Goal: Information Seeking & Learning: Learn about a topic

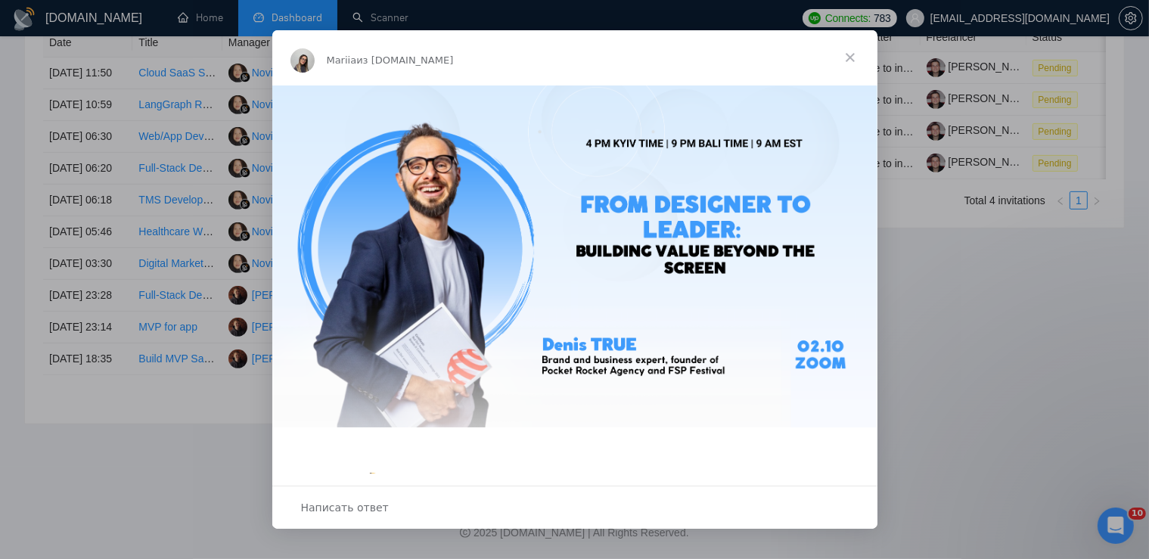
click at [852, 62] on span "Закрыть" at bounding box center [850, 57] width 54 height 54
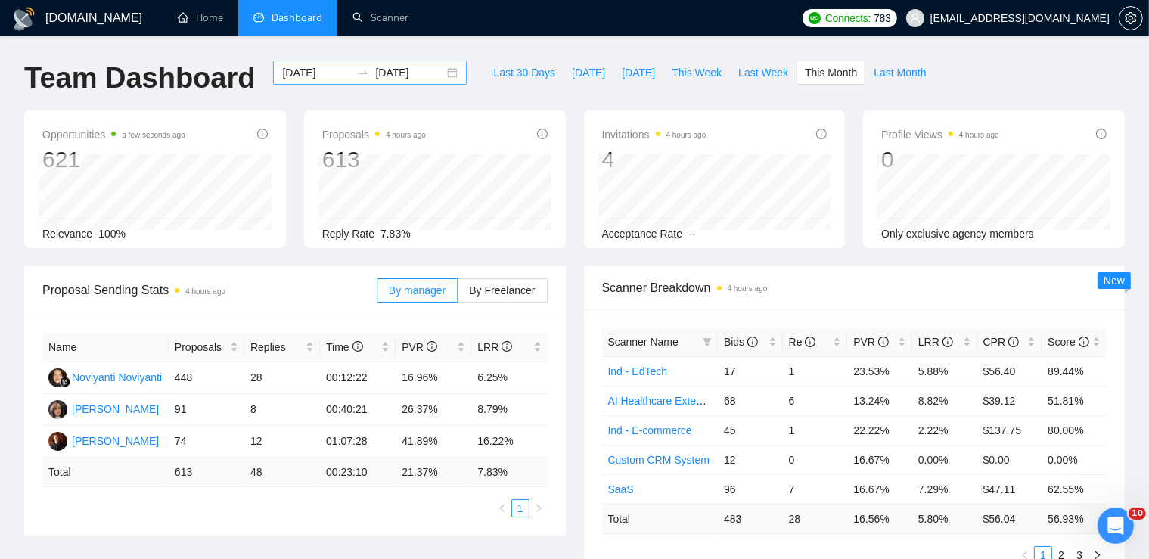
click at [437, 72] on div "[DATE] [DATE]" at bounding box center [370, 73] width 194 height 24
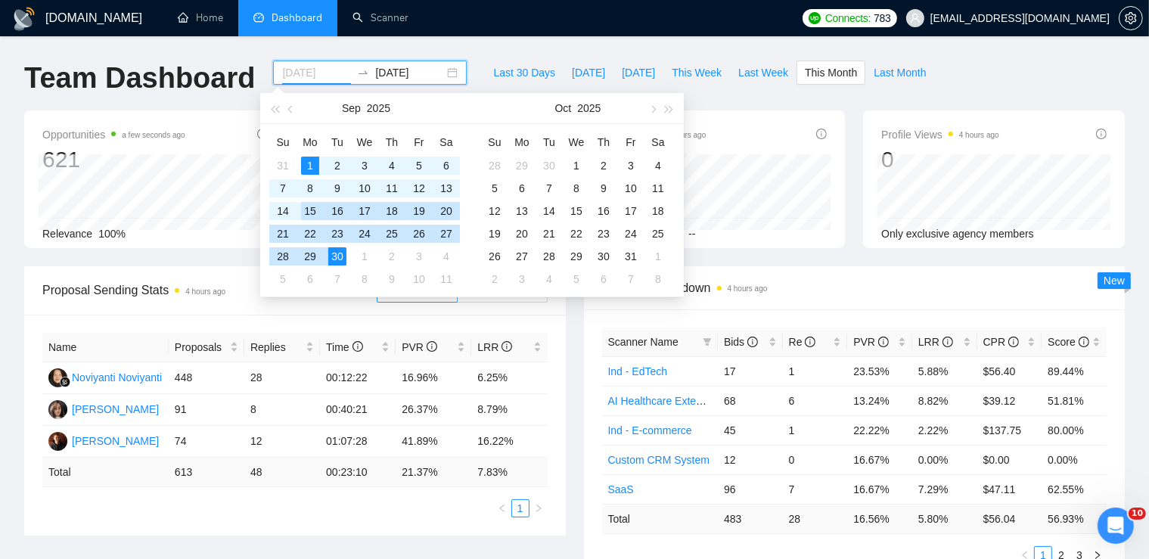
type input "[DATE]"
click at [305, 168] on div "1" at bounding box center [310, 166] width 18 height 18
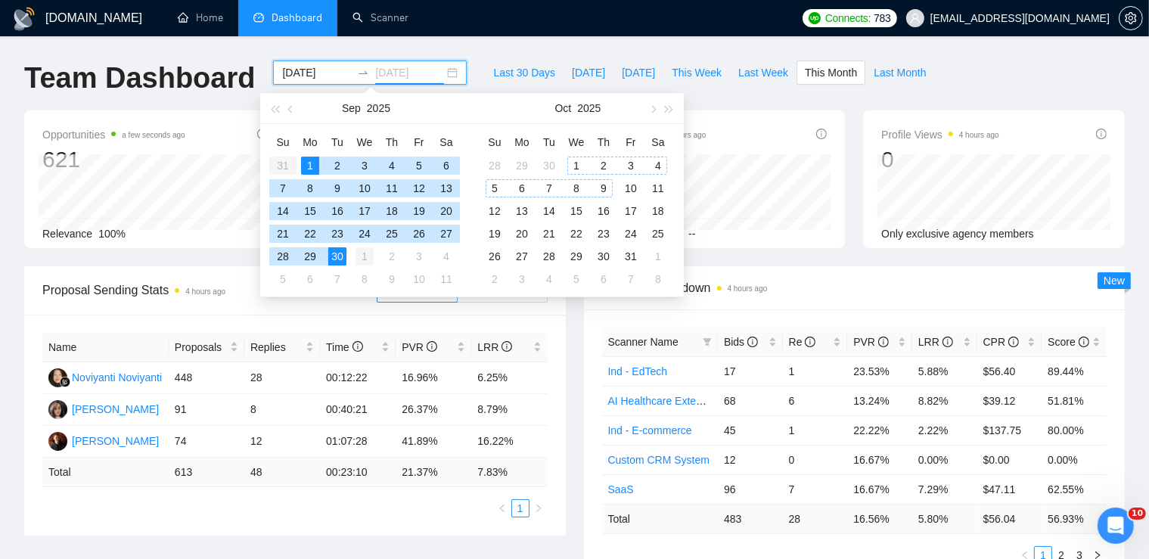
type input "[DATE]"
click at [369, 256] on div "1" at bounding box center [365, 256] width 18 height 18
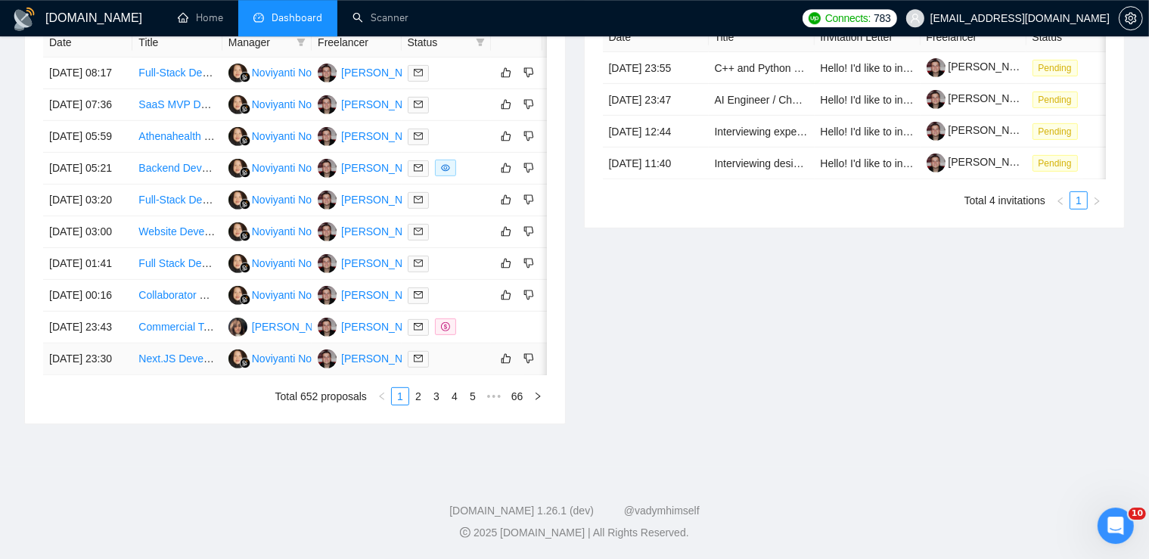
scroll to position [667, 0]
click at [419, 405] on link "2" at bounding box center [418, 396] width 17 height 17
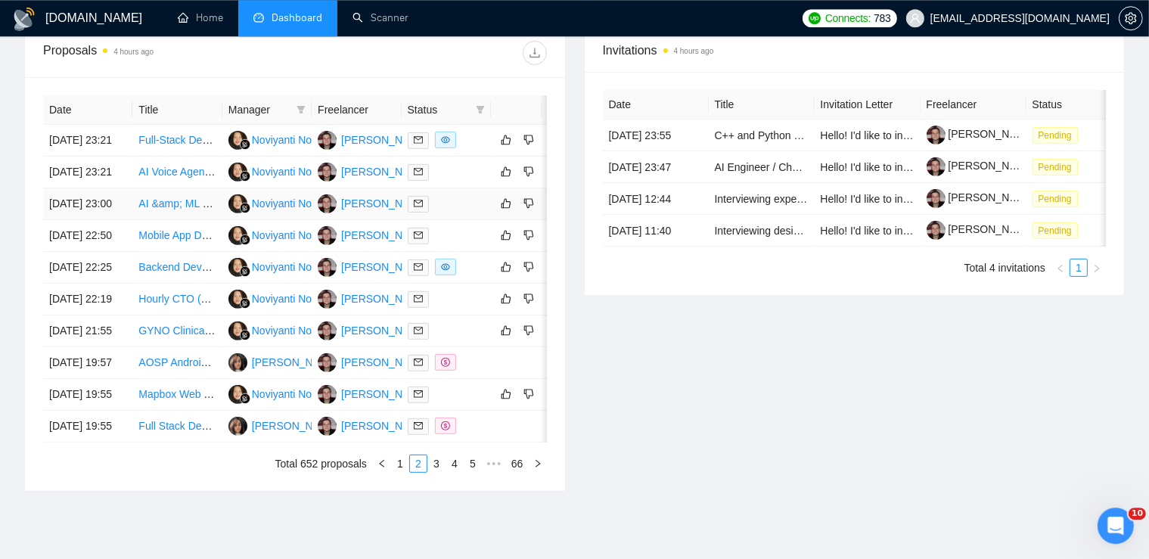
scroll to position [793, 0]
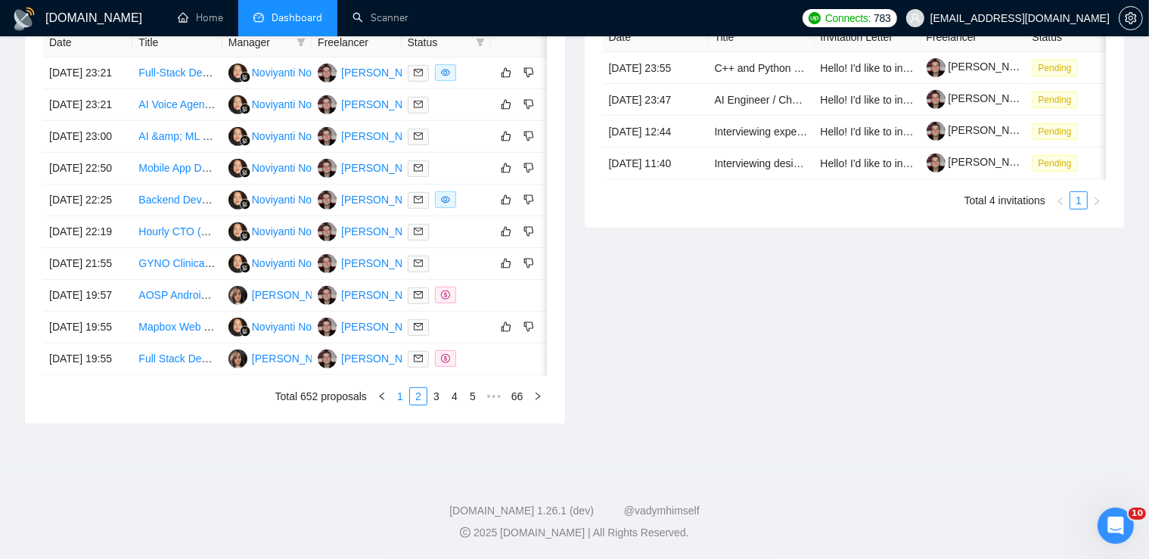
click at [397, 393] on link "1" at bounding box center [400, 396] width 17 height 17
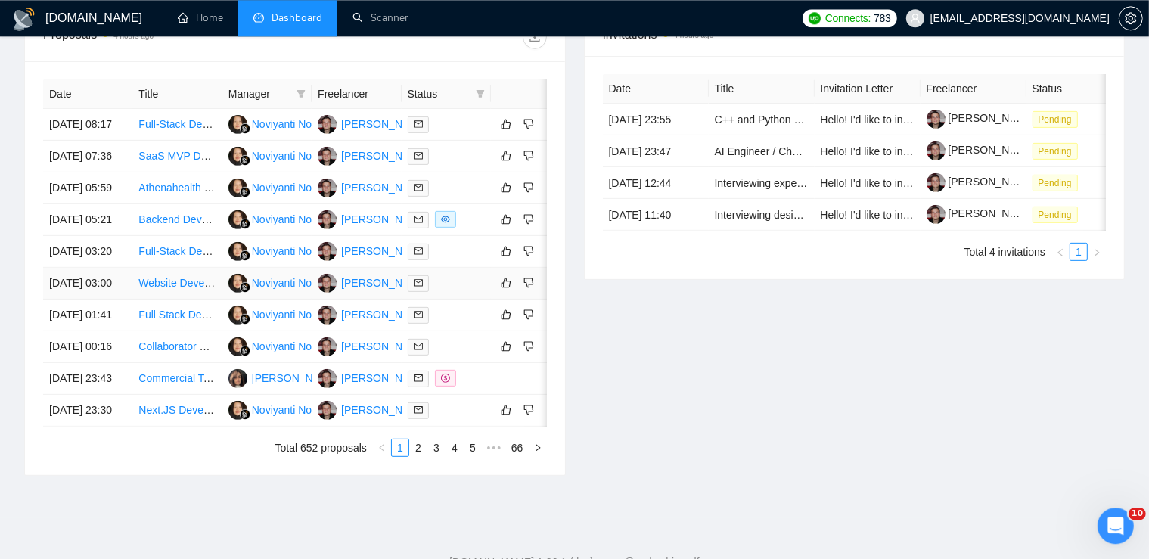
scroll to position [590, 0]
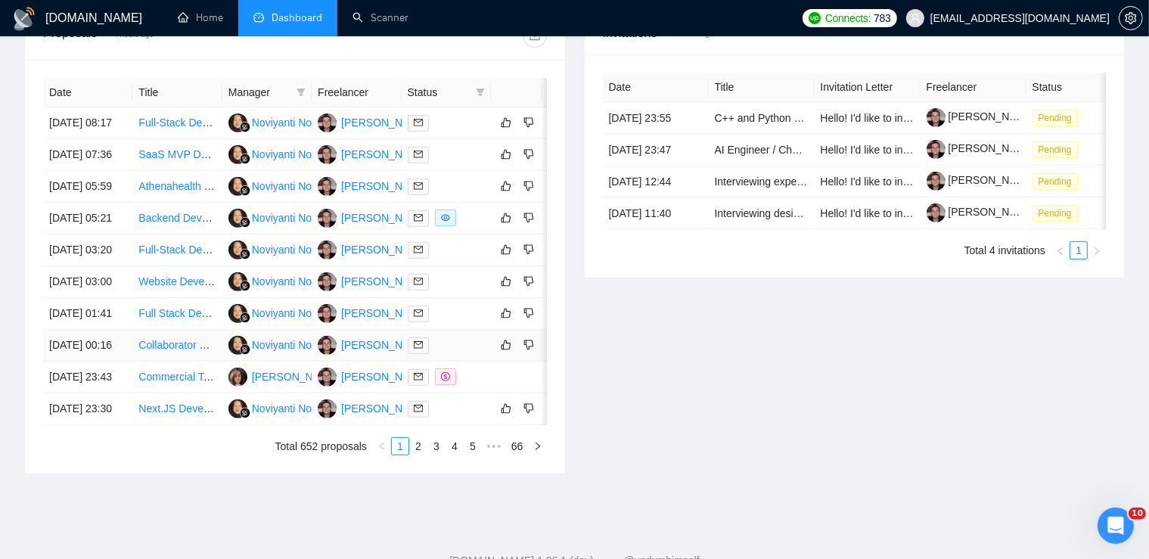
click at [169, 351] on link "Collaborator Needed for App Completion with AI Integration/ rev share" at bounding box center [302, 345] width 328 height 12
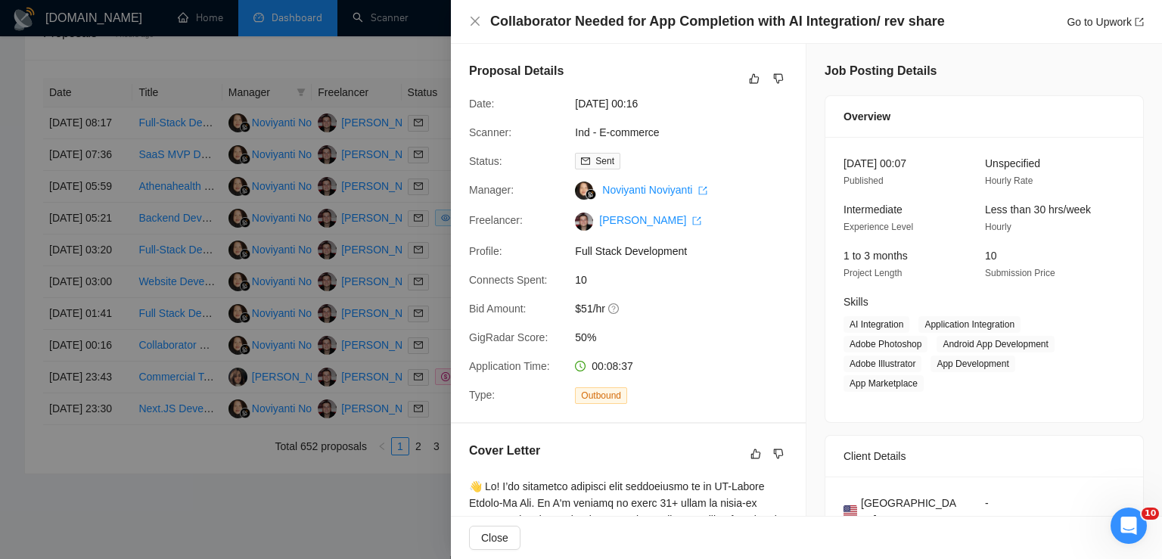
click at [198, 406] on div at bounding box center [581, 279] width 1162 height 559
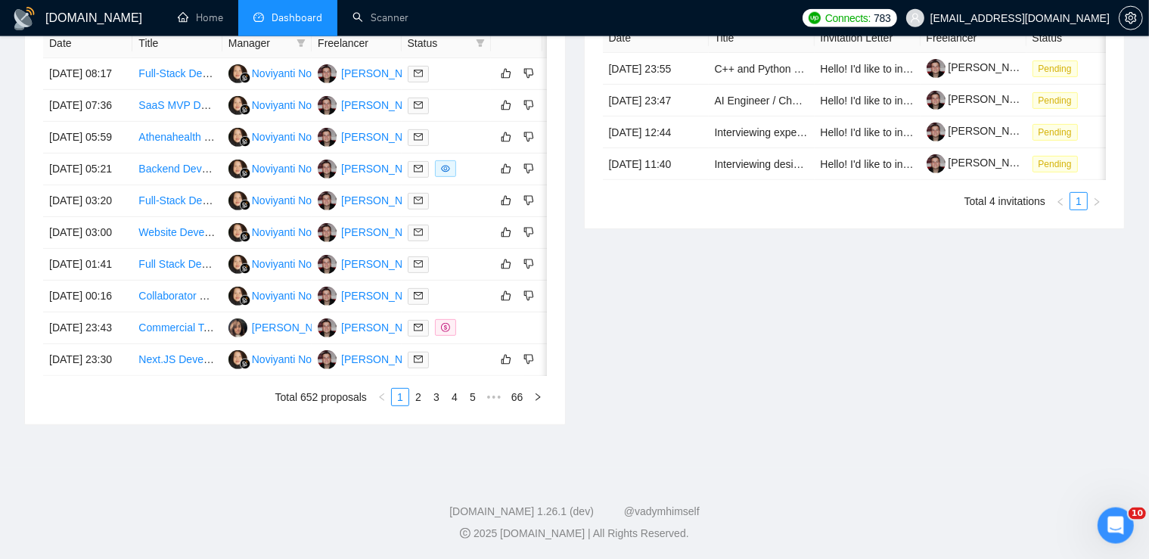
scroll to position [642, 0]
click at [169, 269] on link "Full Stack Developer | Next.[PERSON_NAME], [PERSON_NAME] &amp; AWS" at bounding box center [323, 263] width 371 height 12
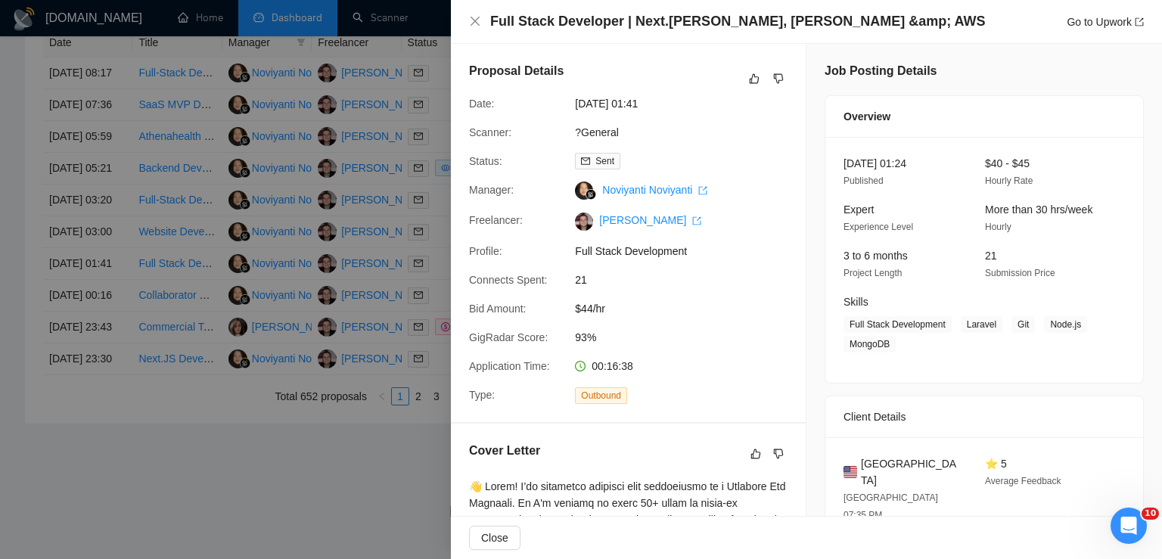
click at [180, 320] on div at bounding box center [581, 279] width 1162 height 559
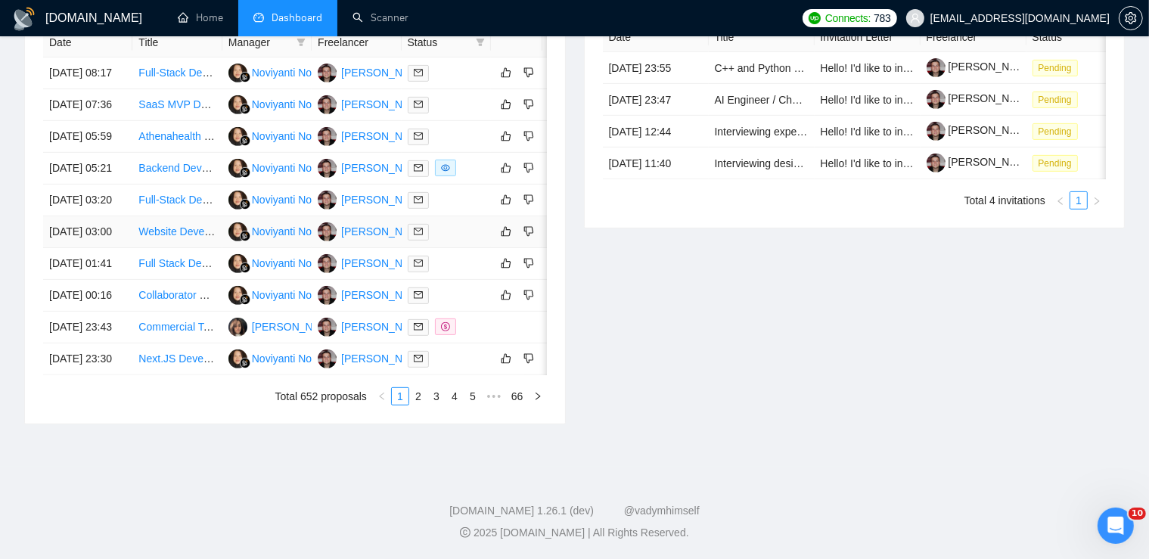
click at [170, 238] on link "Website Development for Telemedicine Platform" at bounding box center [250, 231] width 225 height 12
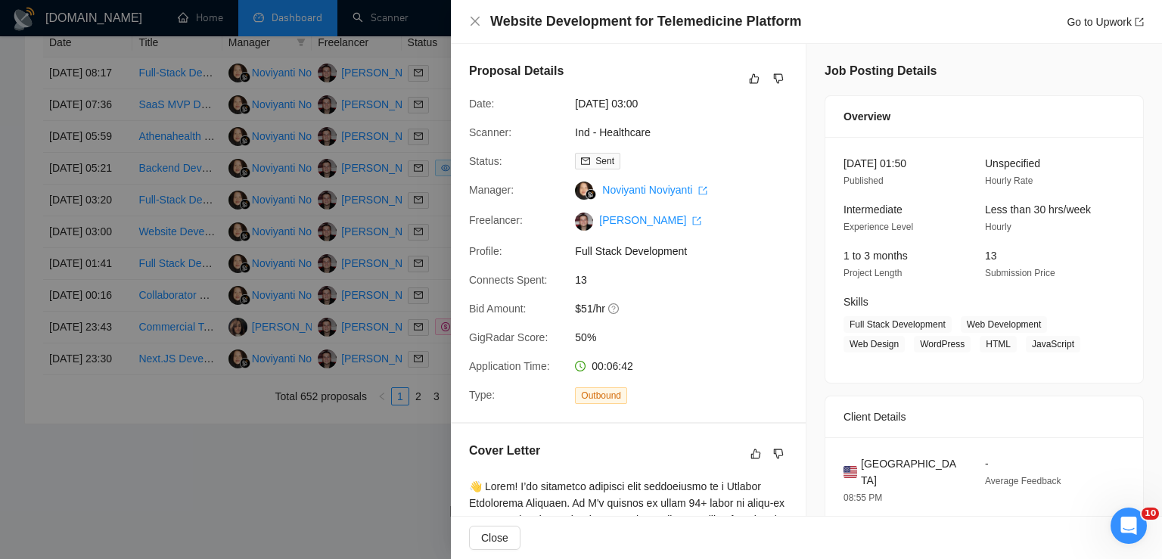
click at [174, 288] on div at bounding box center [581, 279] width 1162 height 559
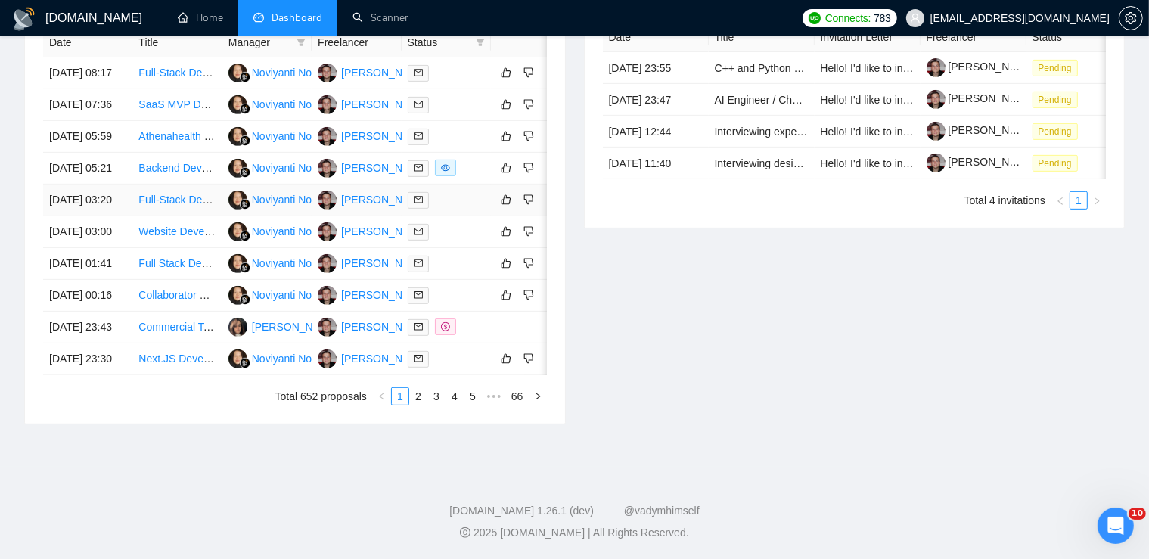
click at [160, 206] on link "Full-Stack Developer for Web and Mobile App" at bounding box center [245, 200] width 214 height 12
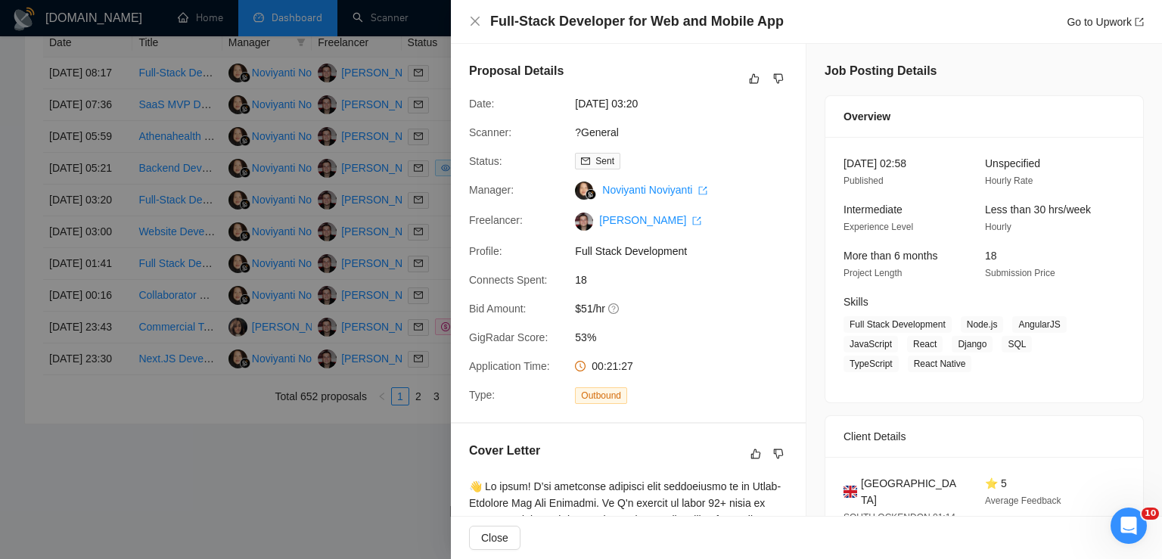
click at [196, 327] on div at bounding box center [581, 279] width 1162 height 559
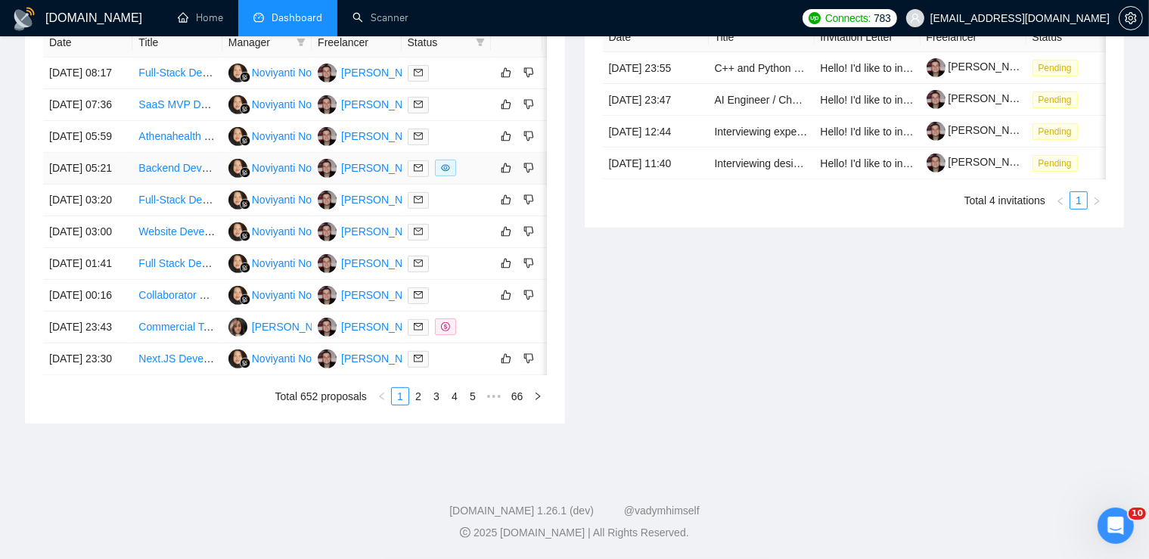
click at [169, 174] on link "Backend Developer for Super App" at bounding box center [218, 168] width 160 height 12
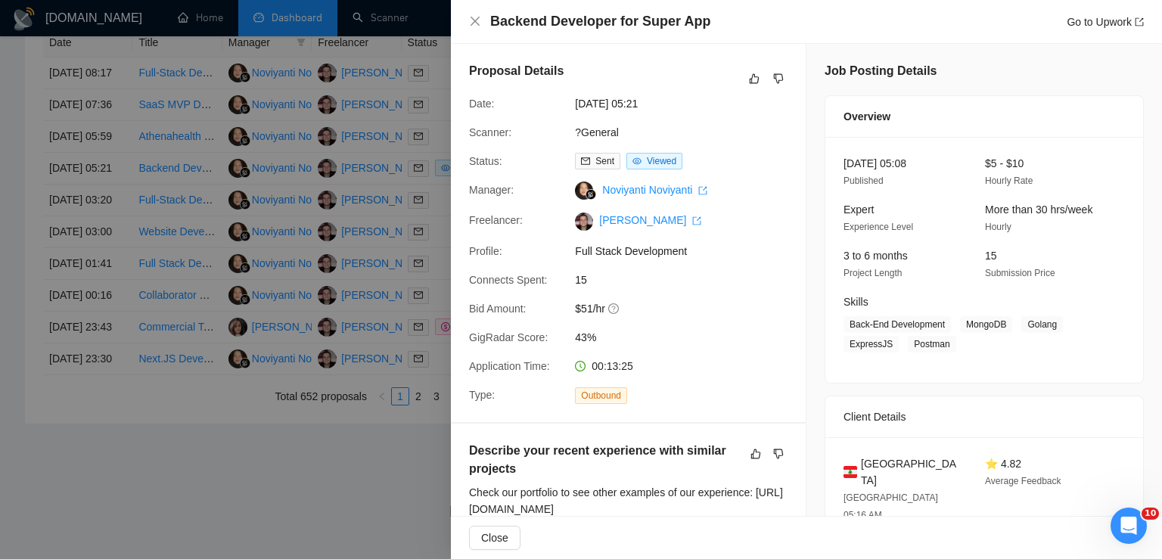
click at [166, 225] on div at bounding box center [581, 279] width 1162 height 559
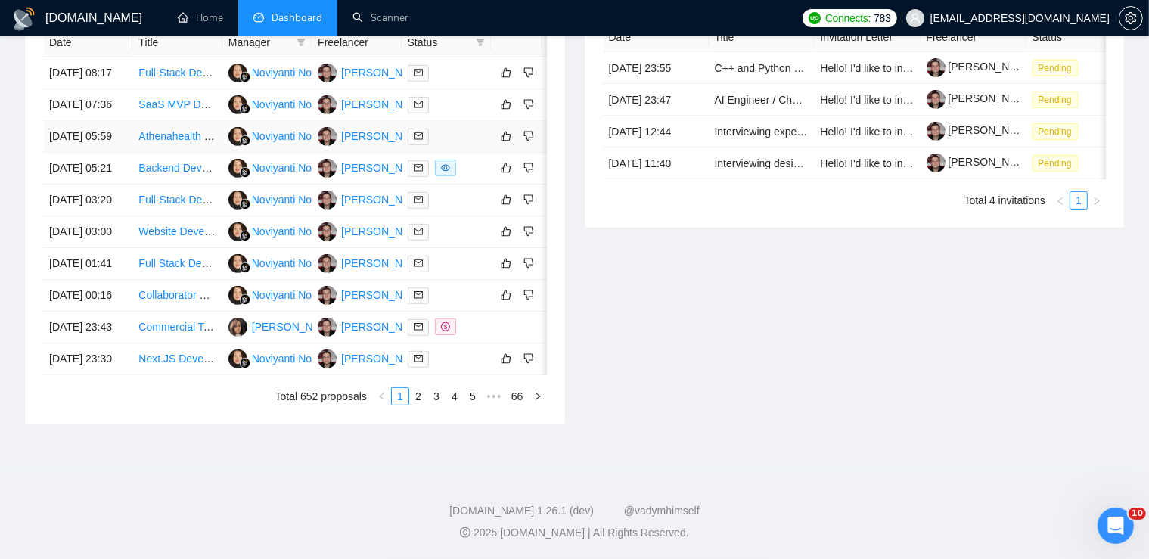
click at [168, 142] on link "Athenahealth atheneOne API Specialist Needed" at bounding box center [250, 136] width 225 height 12
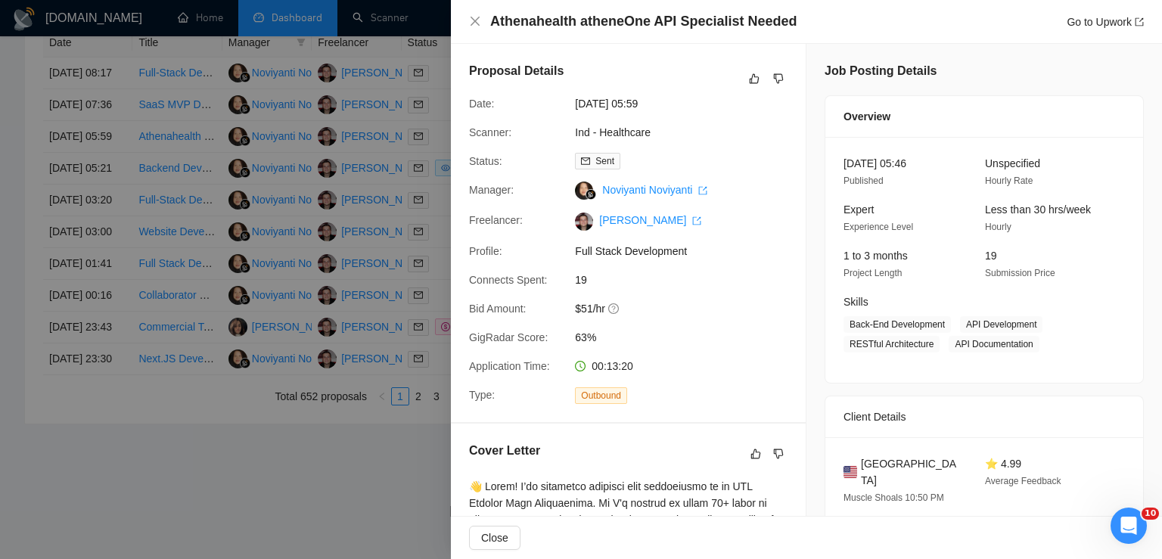
click at [135, 312] on div at bounding box center [581, 279] width 1162 height 559
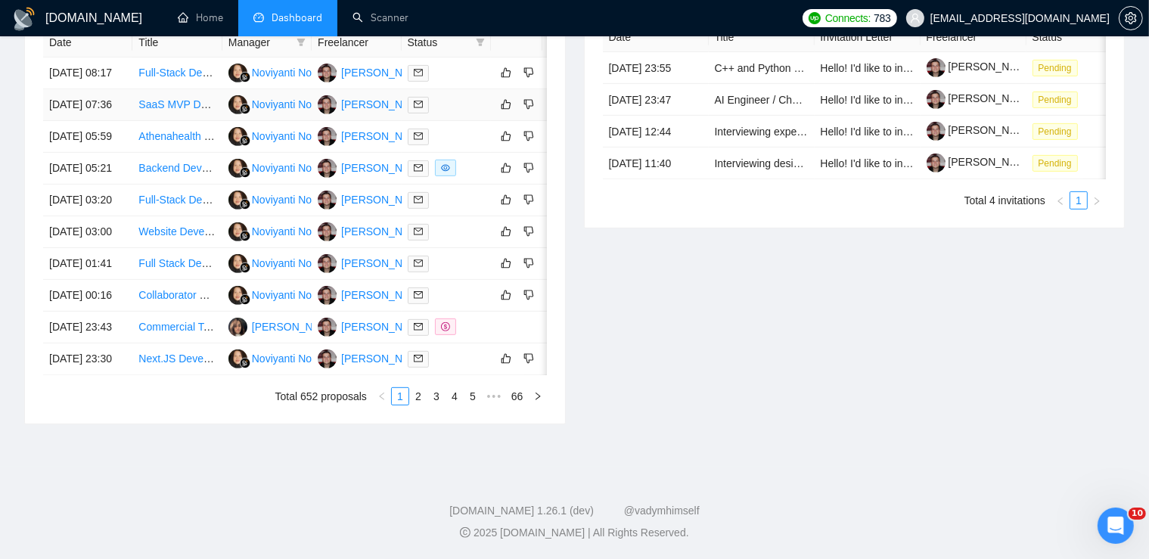
click at [160, 110] on link "SaaS MVP Development for Compliance Validation" at bounding box center [258, 104] width 240 height 12
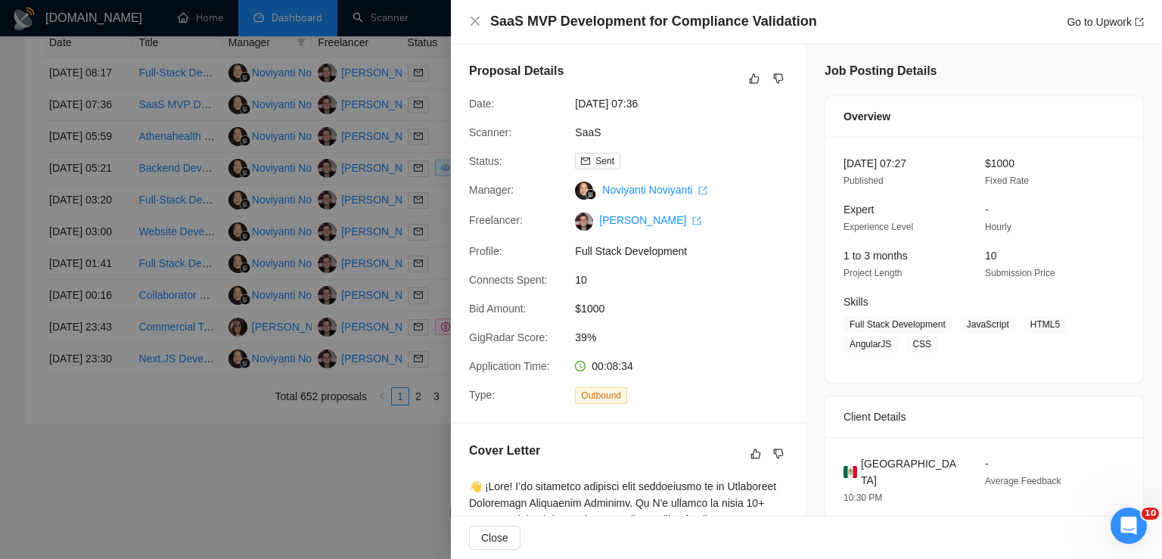
click at [247, 219] on div at bounding box center [581, 279] width 1162 height 559
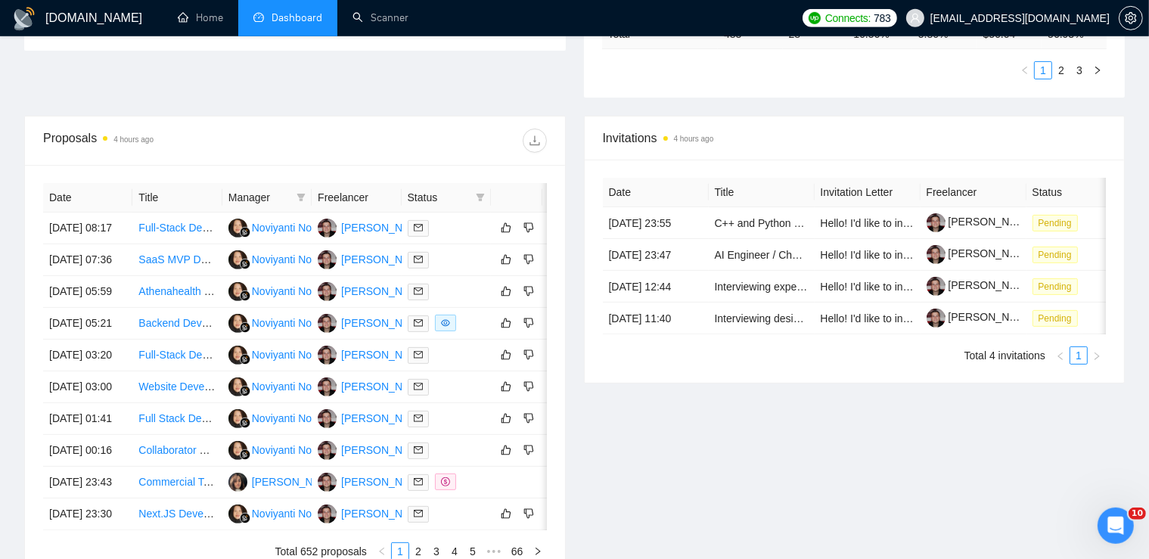
scroll to position [484, 0]
click at [160, 232] on link "Full-Stack Developer Needed to Build AI-Powered SaaS MVP" at bounding box center [282, 228] width 289 height 12
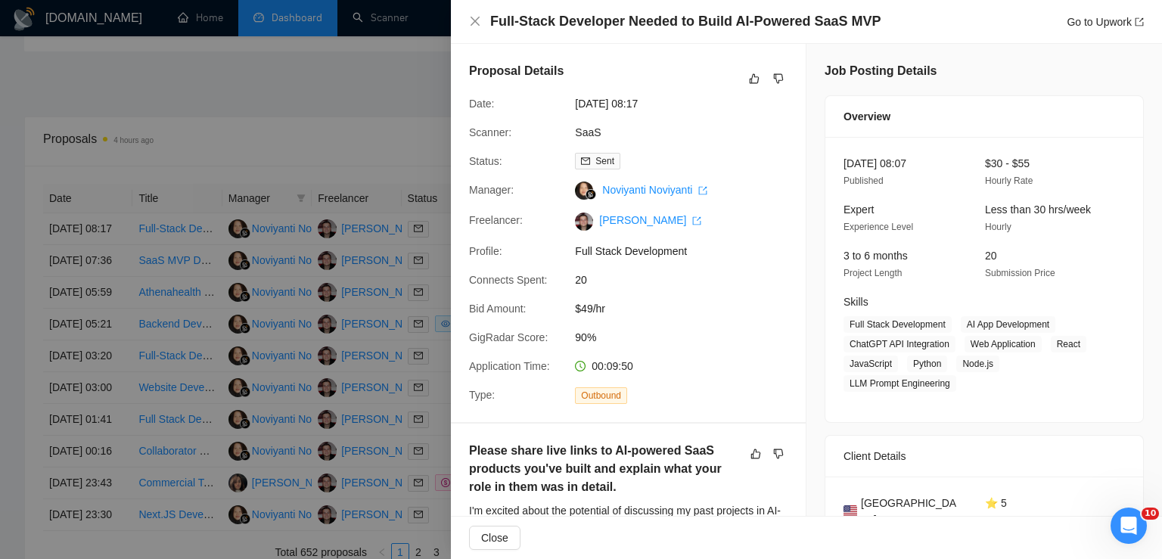
click at [368, 261] on div at bounding box center [581, 279] width 1162 height 559
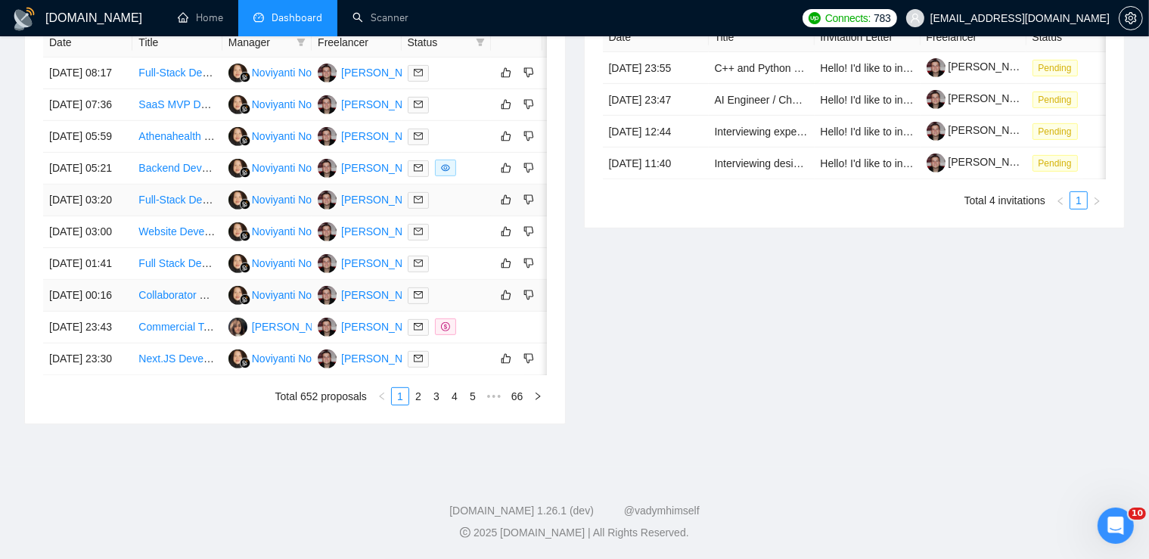
scroll to position [645, 0]
click at [418, 405] on link "2" at bounding box center [418, 396] width 17 height 17
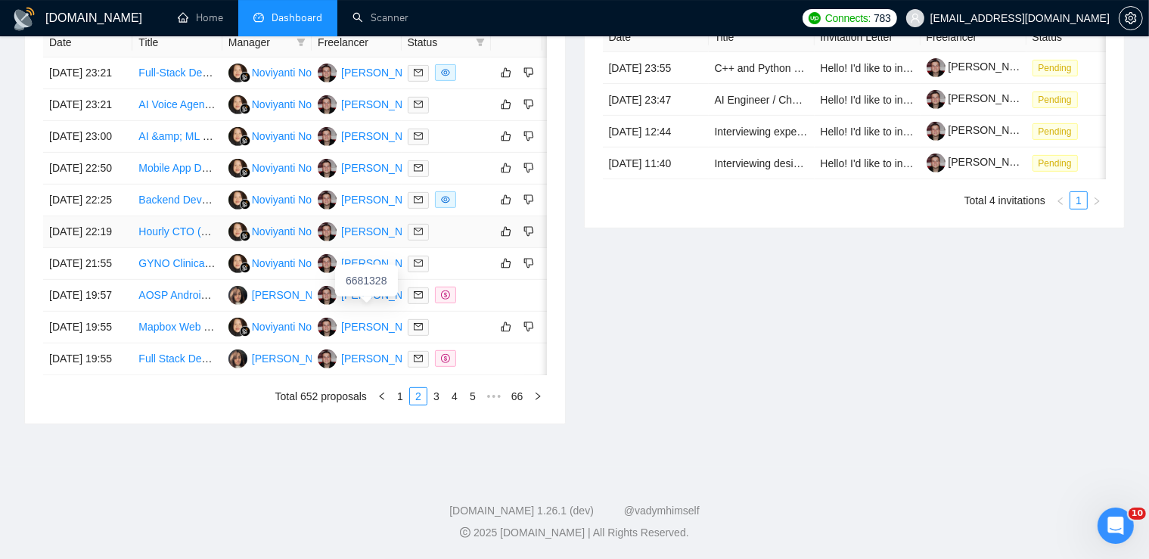
scroll to position [754, 0]
click at [431, 405] on link "3" at bounding box center [436, 396] width 17 height 17
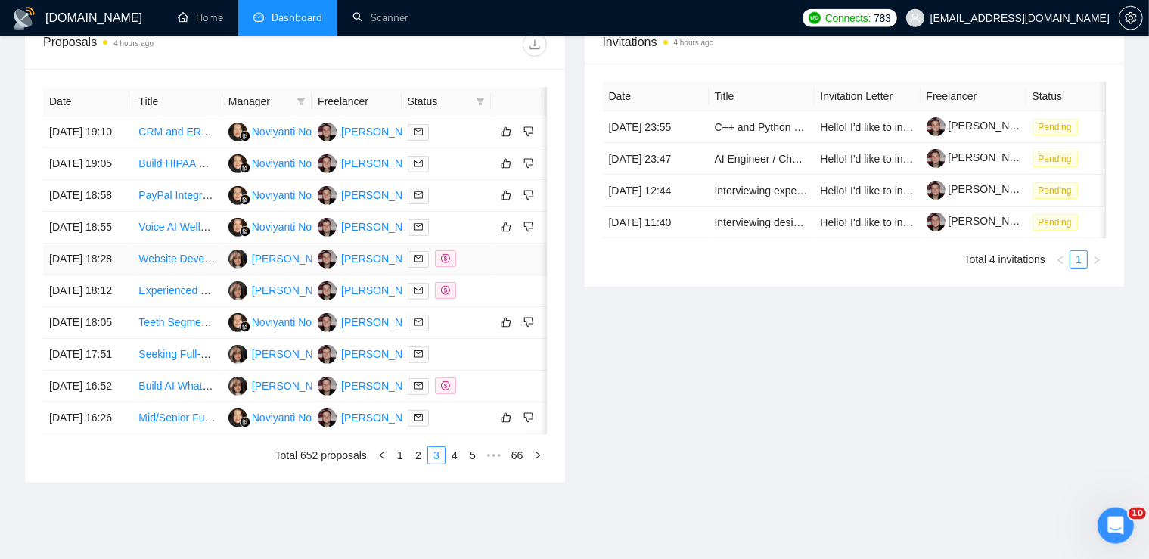
scroll to position [769, 0]
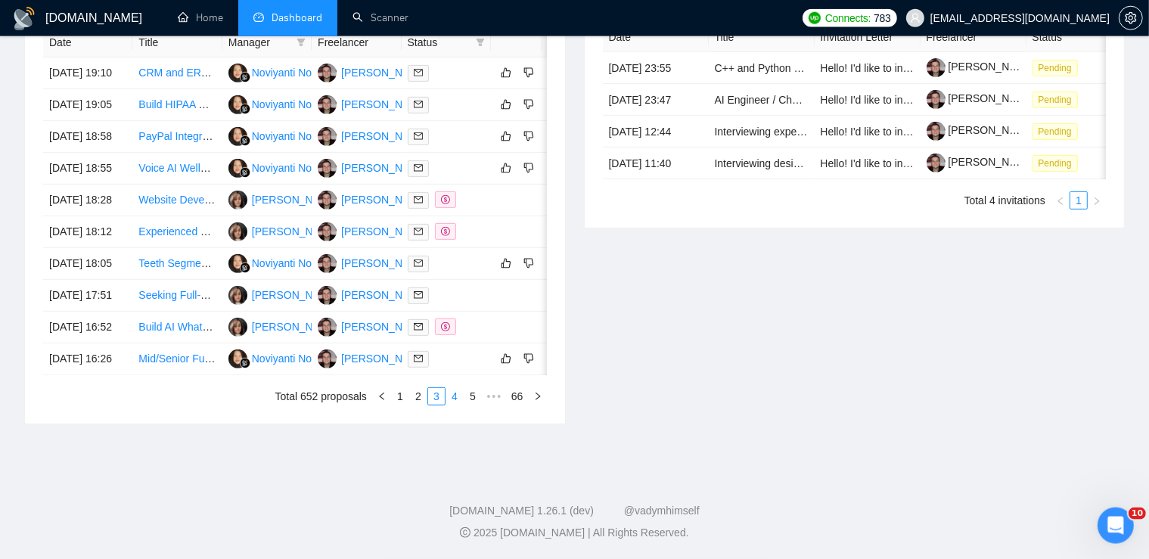
click at [453, 405] on link "4" at bounding box center [454, 396] width 17 height 17
click at [456, 406] on li "5" at bounding box center [455, 396] width 18 height 18
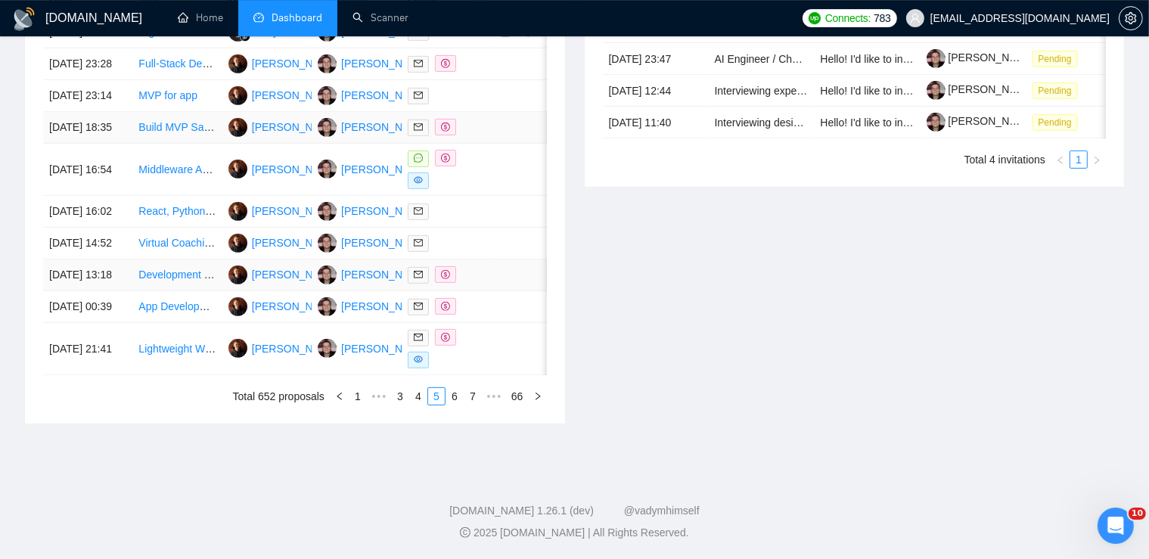
scroll to position [685, 0]
click at [360, 405] on link "1" at bounding box center [358, 396] width 17 height 17
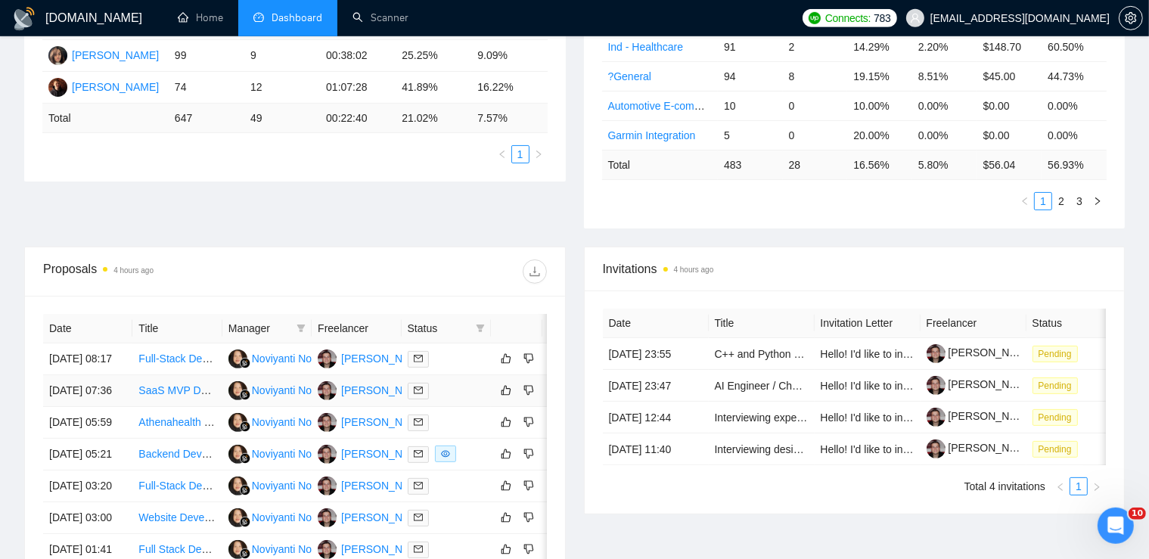
scroll to position [353, 0]
